Goal: Task Accomplishment & Management: Manage account settings

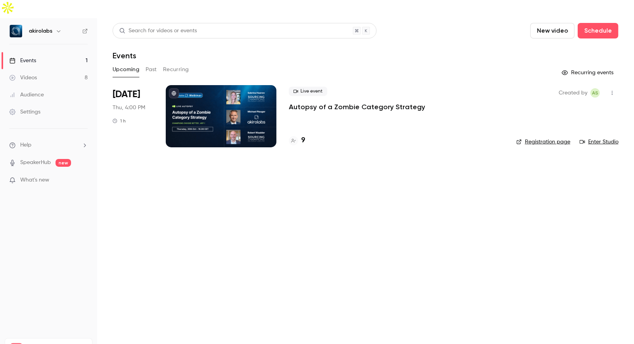
click at [417, 90] on div "Live event Autopsy of a Zombie Category Strategy" at bounding box center [396, 99] width 215 height 25
click at [382, 102] on p "Autopsy of a Zombie Category Strategy" at bounding box center [357, 106] width 136 height 9
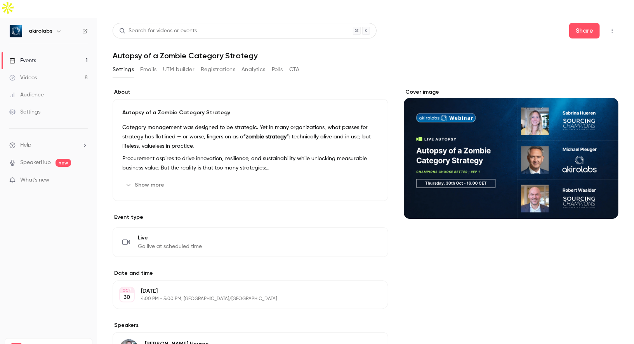
click at [226, 63] on button "Registrations" at bounding box center [218, 69] width 35 height 12
